Goal: Transaction & Acquisition: Obtain resource

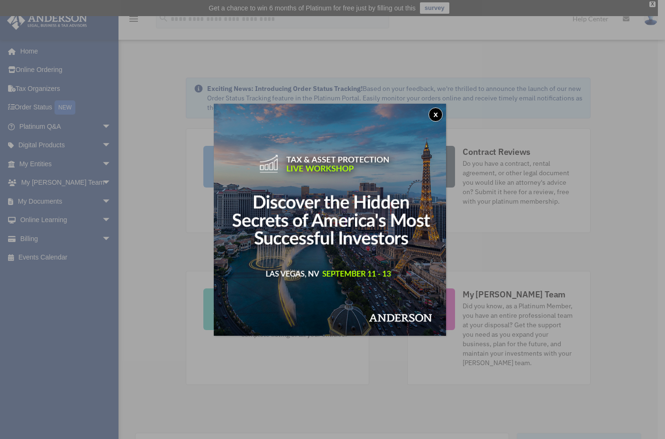
click at [441, 109] on button "x" at bounding box center [435, 115] width 14 height 14
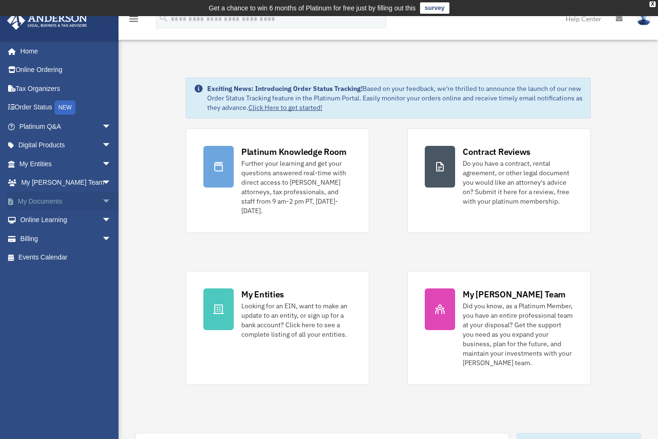
click at [102, 198] on span "arrow_drop_down" at bounding box center [111, 201] width 19 height 19
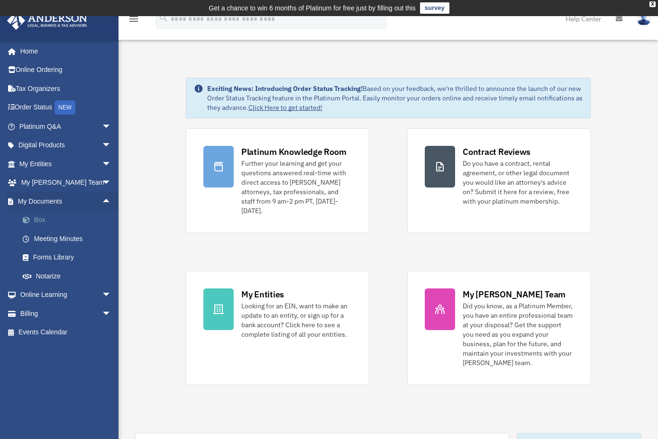
click at [36, 217] on link "Box" at bounding box center [69, 220] width 112 height 19
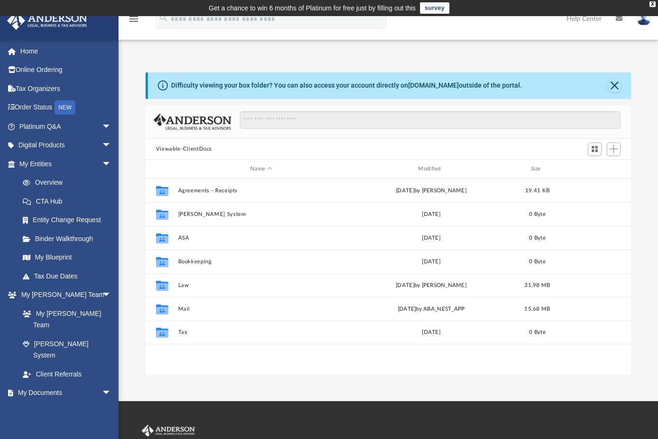
scroll to position [209, 478]
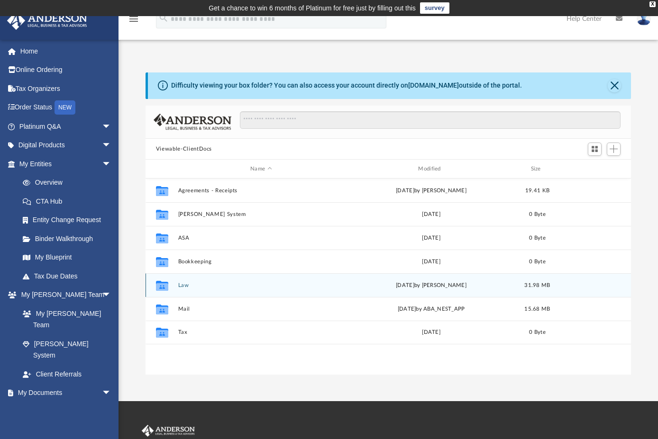
click at [182, 284] on button "Law" at bounding box center [261, 285] width 166 height 6
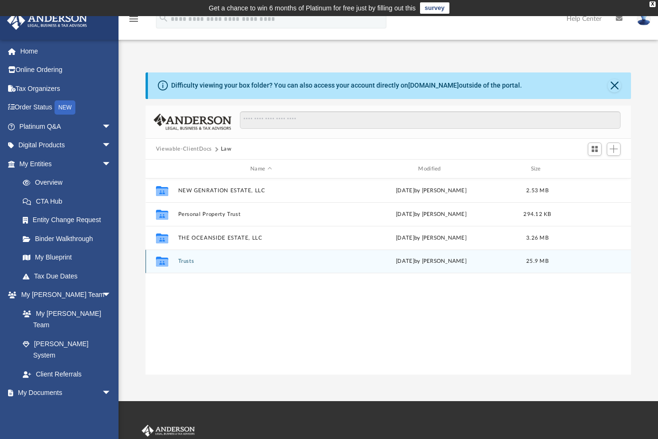
click at [185, 260] on button "Trusts" at bounding box center [261, 261] width 166 height 6
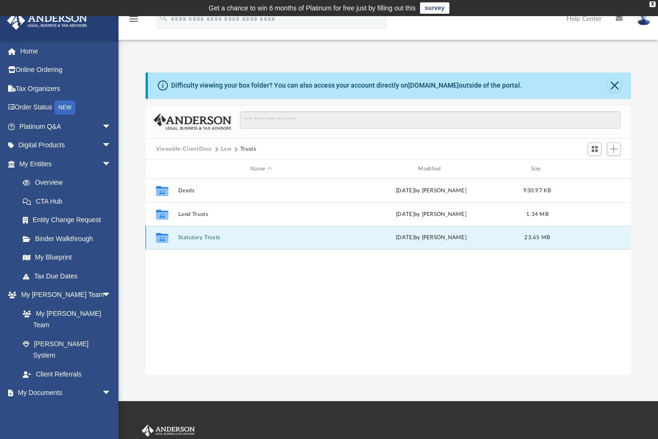
click at [189, 239] on button "Statutory Trusts" at bounding box center [261, 238] width 166 height 6
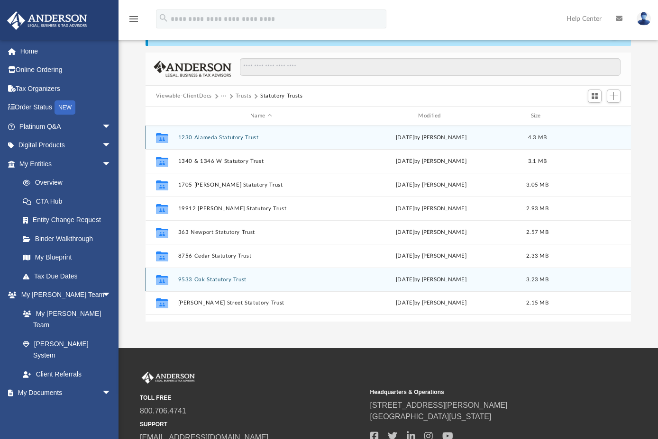
scroll to position [95, 0]
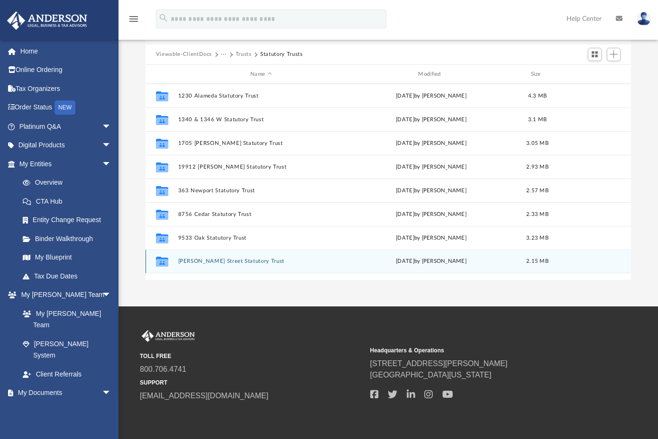
click at [210, 260] on button "[PERSON_NAME] Street Statutory Trust" at bounding box center [261, 261] width 166 height 6
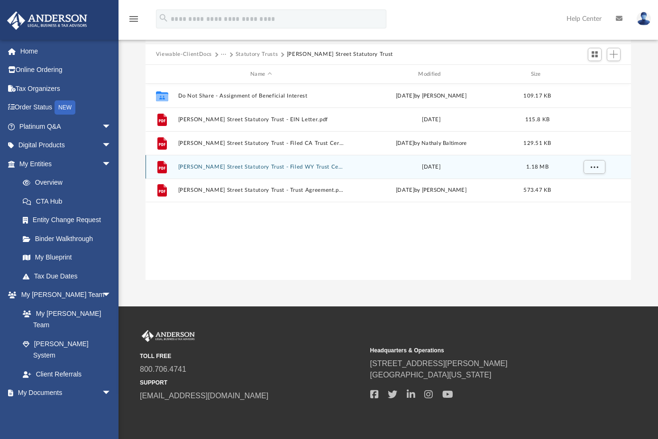
click at [219, 165] on button "[PERSON_NAME] Street Statutory Trust - Filed WY Trust Certificate.pdf" at bounding box center [261, 167] width 166 height 6
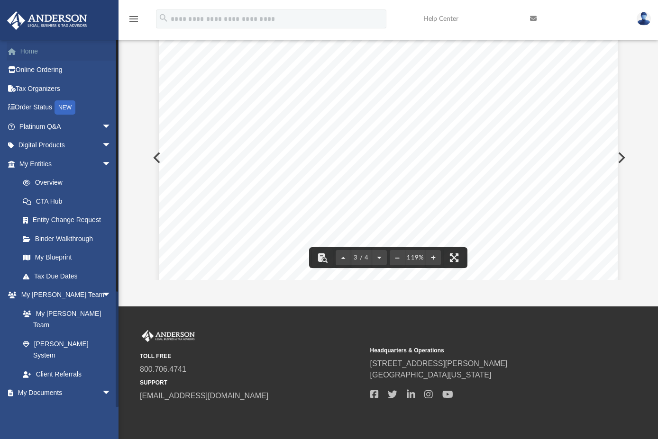
scroll to position [1340, 0]
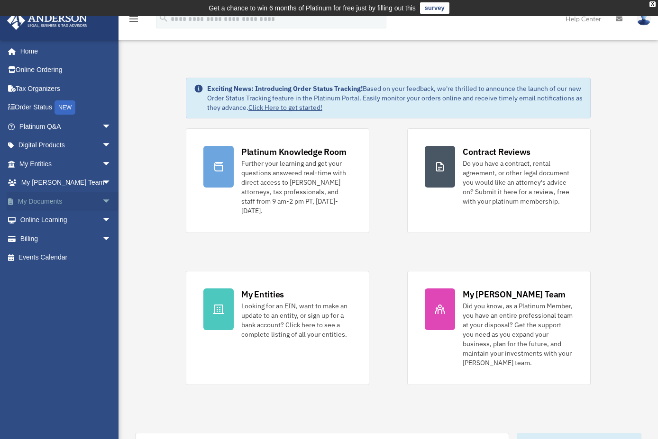
click at [102, 200] on span "arrow_drop_down" at bounding box center [111, 201] width 19 height 19
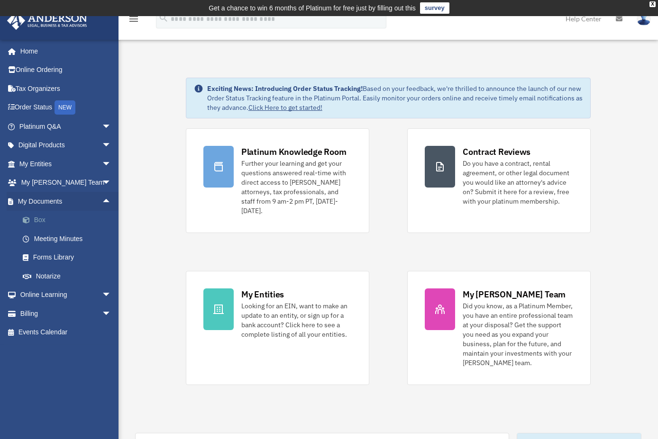
click at [41, 220] on link "Box" at bounding box center [69, 220] width 112 height 19
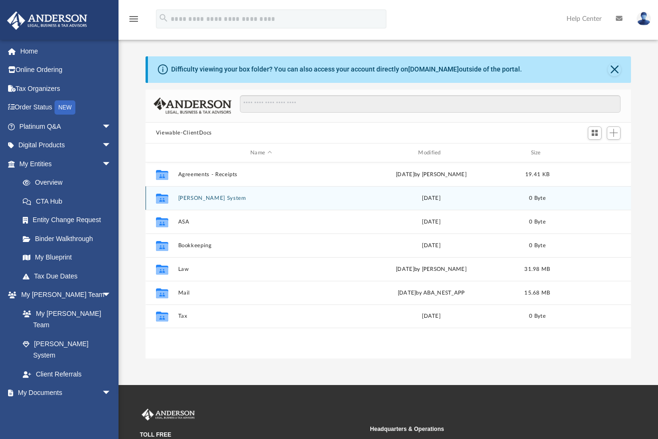
scroll to position [209, 478]
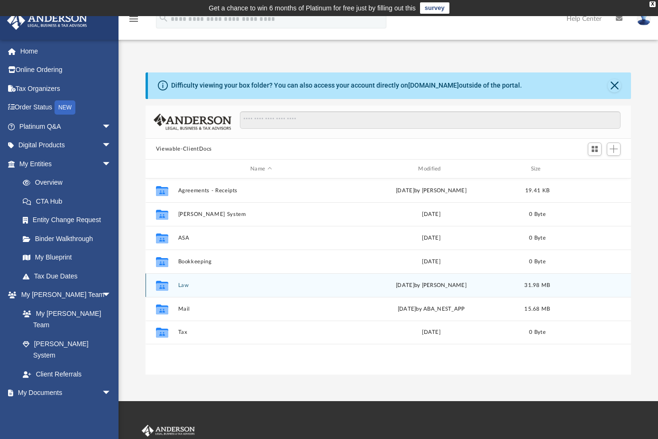
click at [182, 286] on button "Law" at bounding box center [261, 285] width 166 height 6
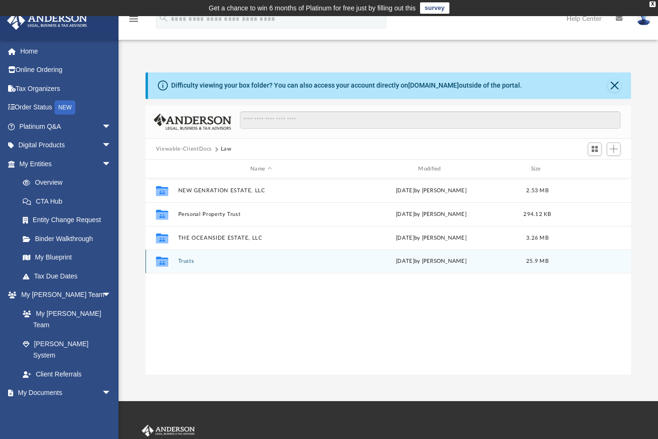
click at [183, 262] on button "Trusts" at bounding box center [261, 261] width 166 height 6
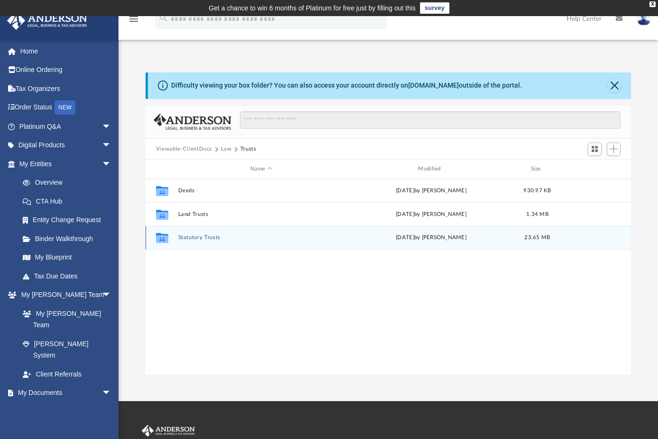
click at [199, 238] on button "Statutory Trusts" at bounding box center [261, 238] width 166 height 6
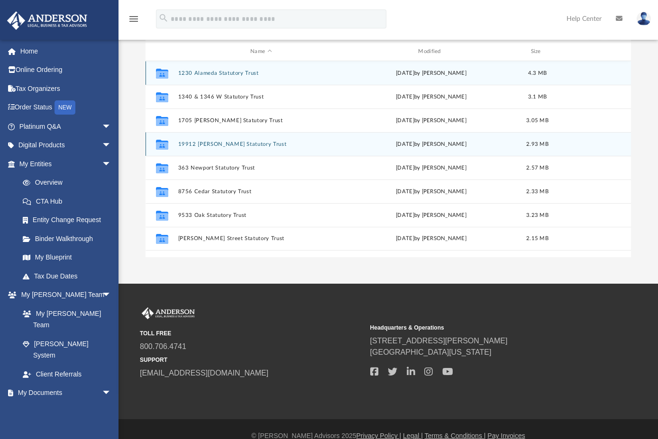
scroll to position [131, 0]
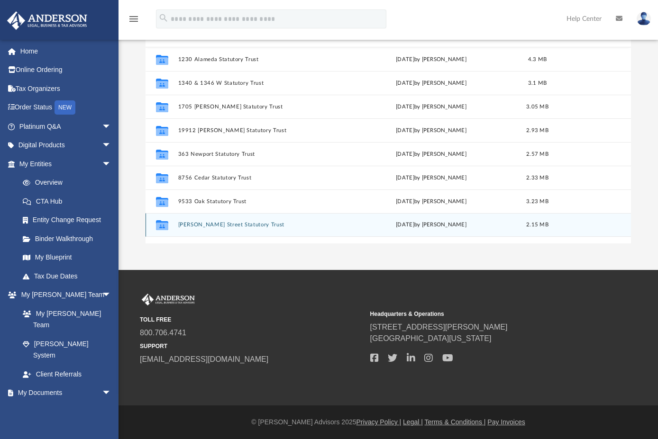
click at [231, 225] on button "[PERSON_NAME] Street Statutory Trust" at bounding box center [261, 225] width 166 height 6
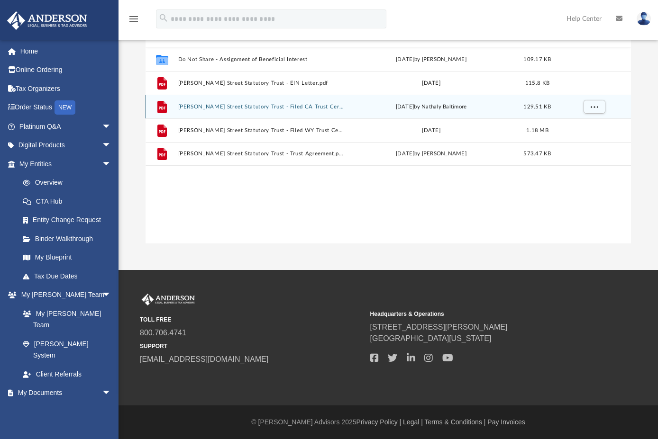
click at [280, 106] on button "[PERSON_NAME] Street Statutory Trust - Filed CA Trust Certificate.pdf" at bounding box center [261, 107] width 166 height 6
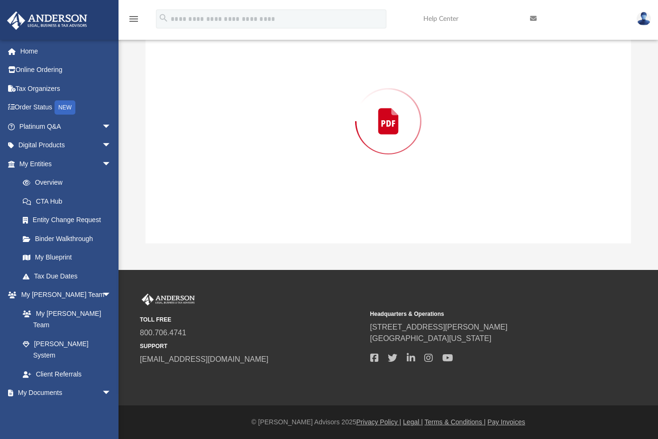
scroll to position [106, 0]
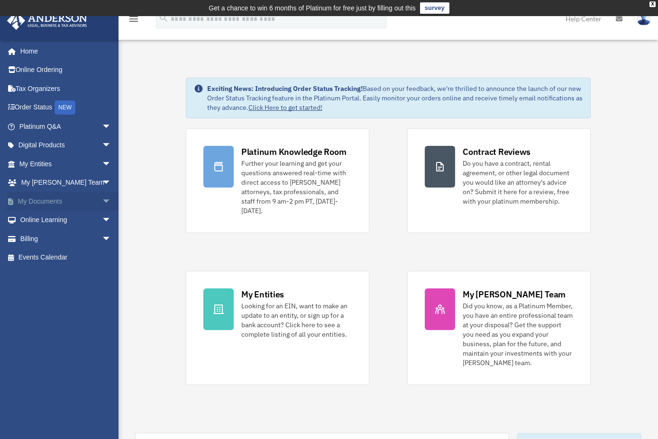
click at [102, 200] on span "arrow_drop_down" at bounding box center [111, 201] width 19 height 19
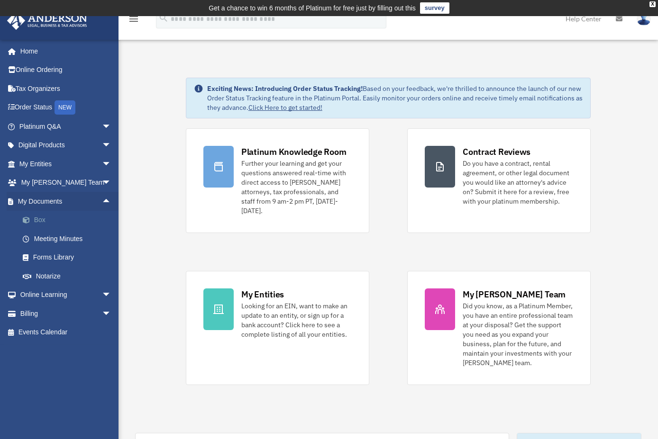
click at [59, 219] on link "Box" at bounding box center [69, 220] width 112 height 19
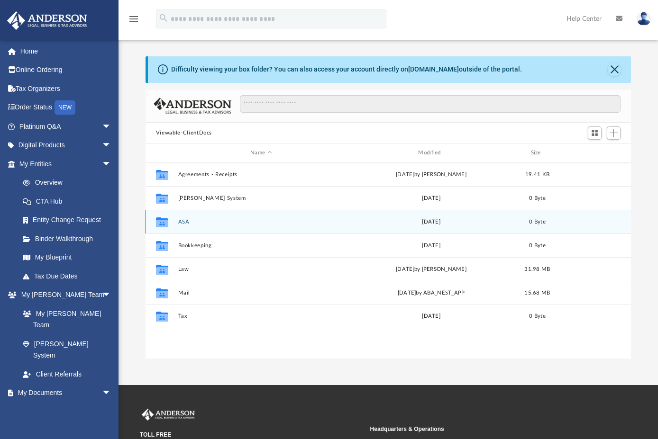
scroll to position [209, 478]
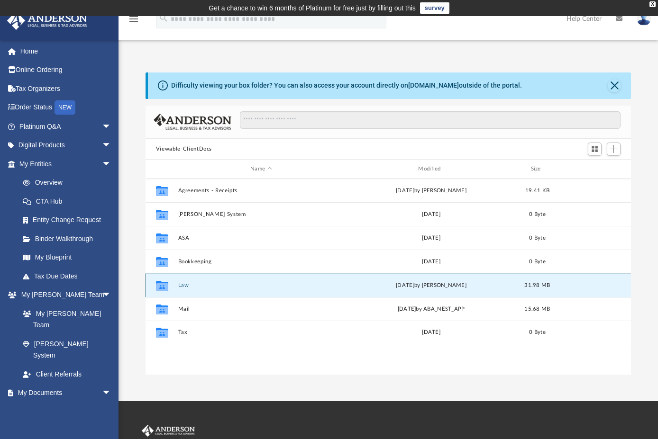
click at [182, 288] on button "Law" at bounding box center [261, 285] width 166 height 6
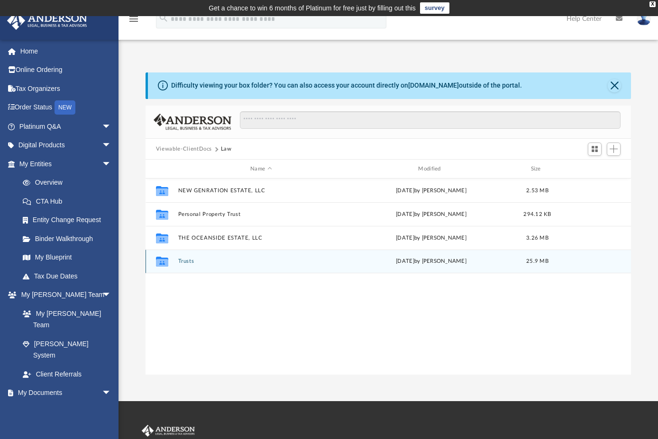
click at [200, 261] on button "Trusts" at bounding box center [261, 261] width 166 height 6
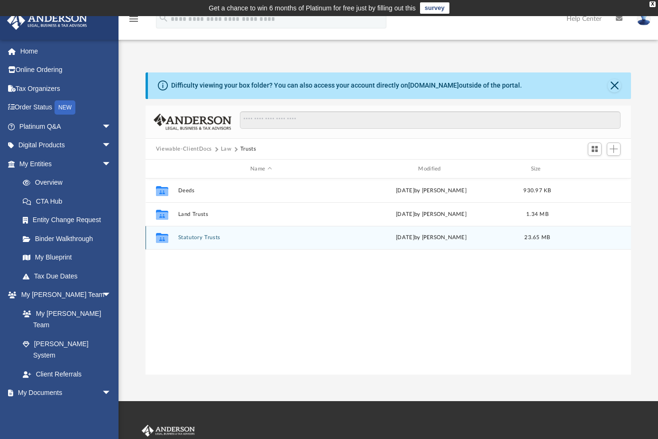
click at [206, 236] on button "Statutory Trusts" at bounding box center [261, 238] width 166 height 6
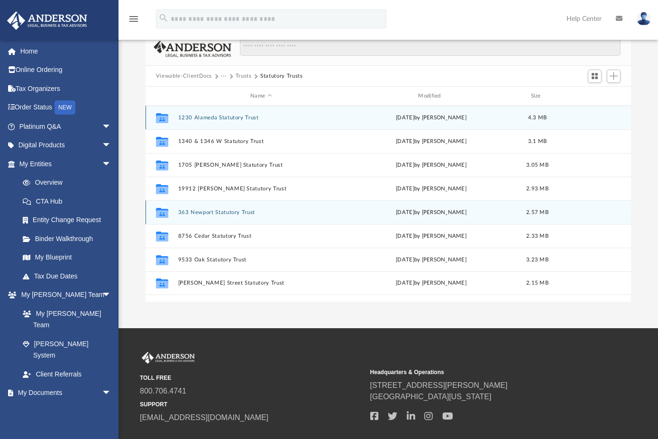
scroll to position [95, 0]
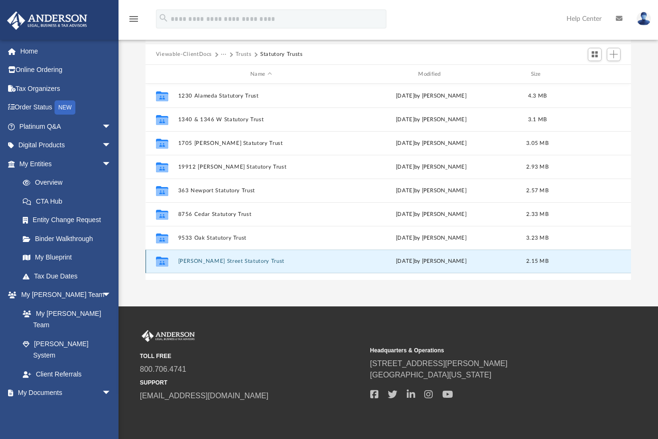
click at [210, 261] on button "[PERSON_NAME] Street Statutory Trust" at bounding box center [261, 261] width 166 height 6
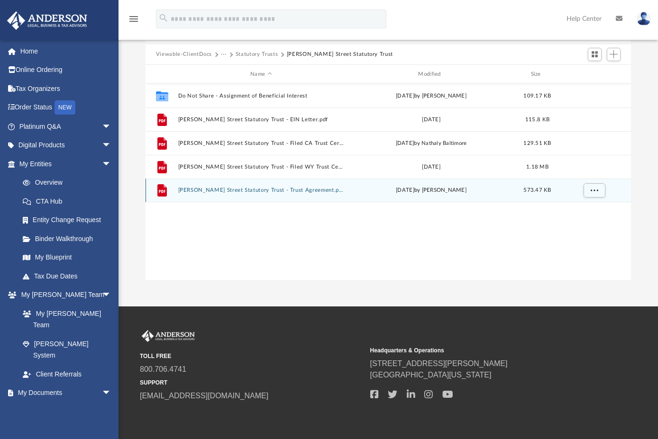
click at [265, 189] on button "[PERSON_NAME] Street Statutory Trust - Trust Agreement.pdf" at bounding box center [261, 190] width 166 height 6
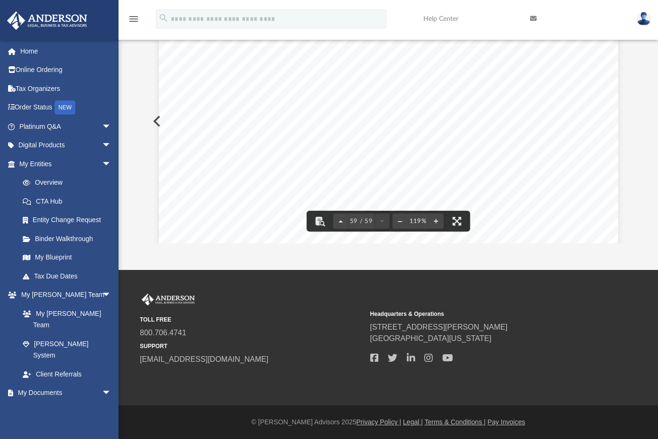
scroll to position [35236, 0]
click at [508, 117] on div "_______________ LLC Operating Agreement SCHEDULE A MEMBER SCHEDULE Member Perce…" at bounding box center [388, 366] width 459 height 594
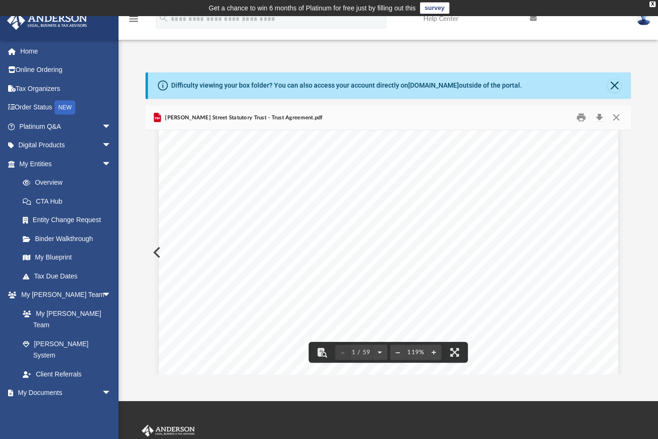
scroll to position [284, 0]
click at [600, 117] on button "Download" at bounding box center [599, 117] width 17 height 15
